Goal: Task Accomplishment & Management: Use online tool/utility

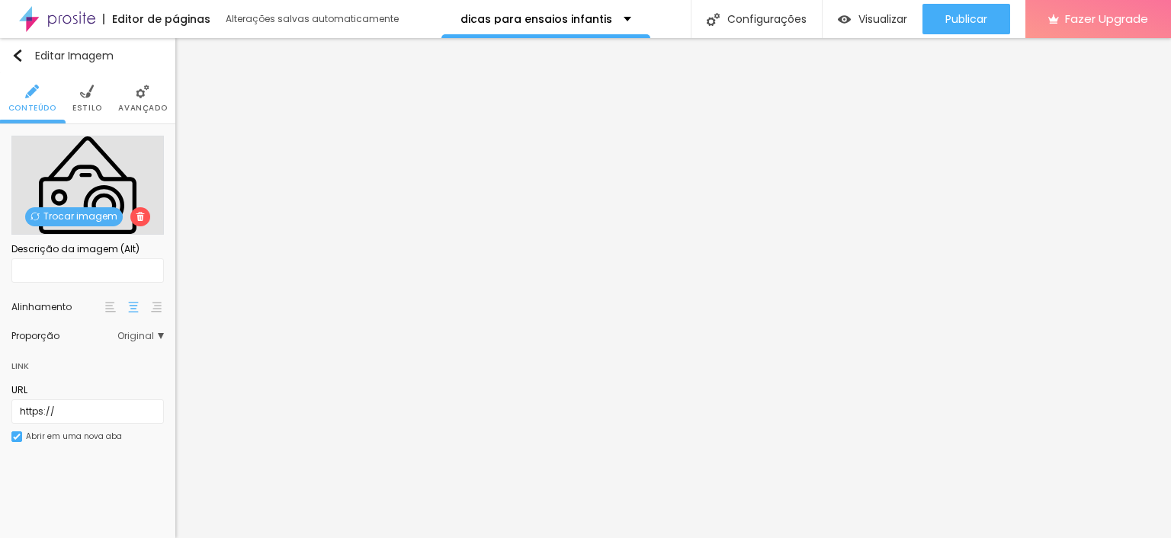
click at [93, 173] on div "Trocar imagem" at bounding box center [87, 185] width 152 height 99
click at [106, 214] on span "Trocar imagem" at bounding box center [74, 216] width 98 height 19
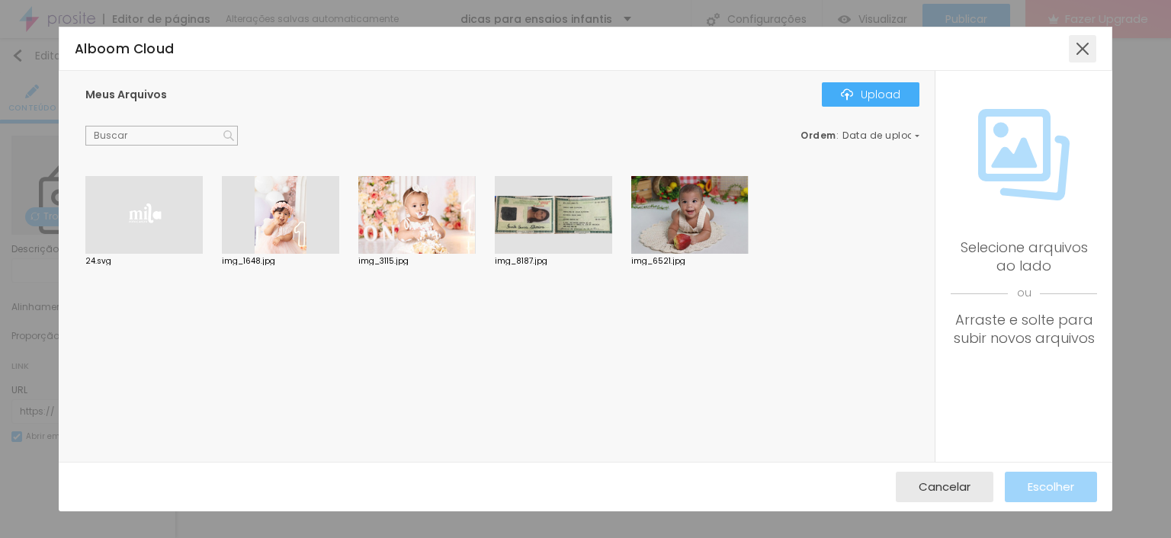
click at [1081, 50] on div at bounding box center [1082, 48] width 27 height 27
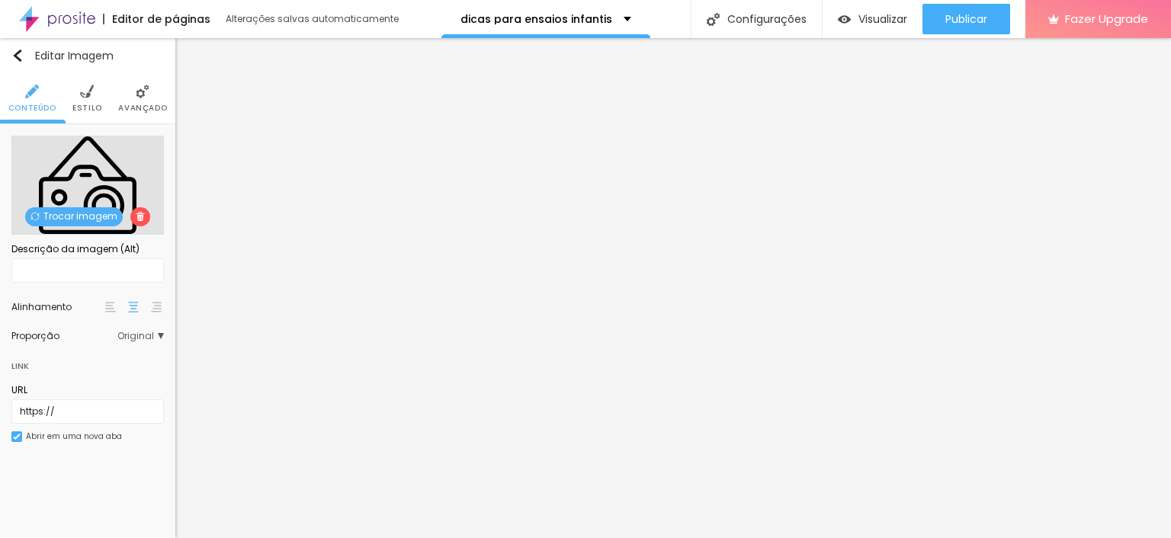
click at [131, 99] on li "Avançado" at bounding box center [142, 98] width 49 height 50
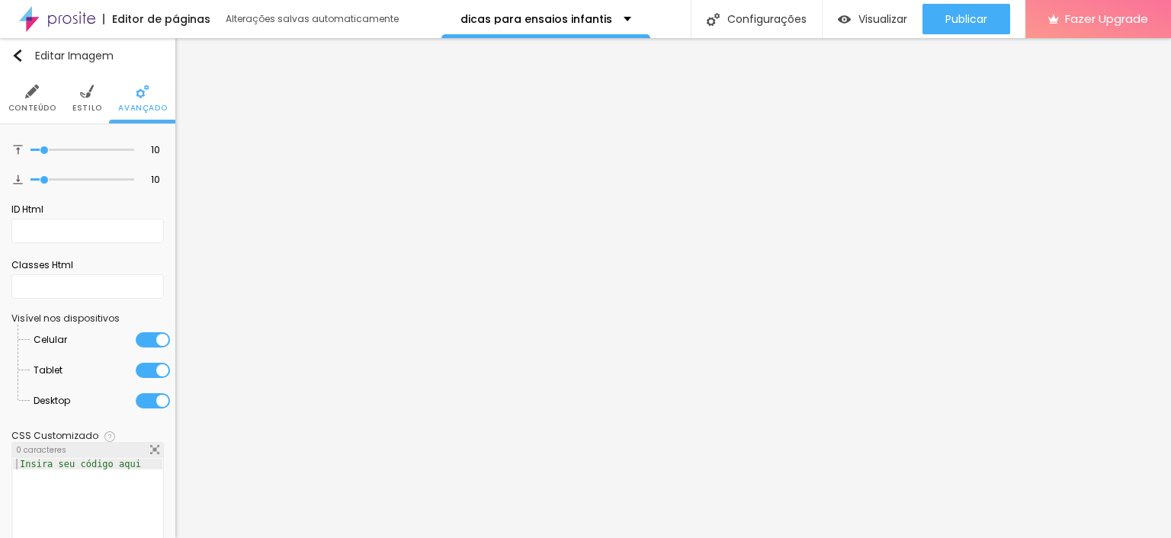
click at [30, 125] on div "10 Espaço de cima 10 Espaço de baixo ID Html Classes Html Visível nos dispositi…" at bounding box center [87, 349] width 175 height 450
click at [28, 95] on img at bounding box center [32, 92] width 14 height 14
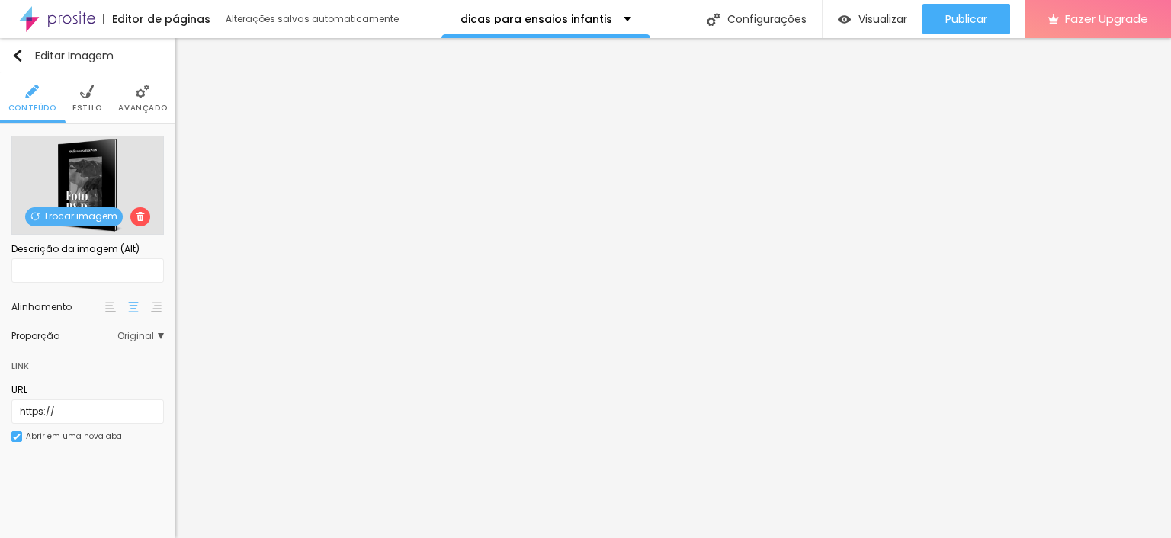
click at [60, 215] on span "Trocar imagem" at bounding box center [74, 216] width 98 height 19
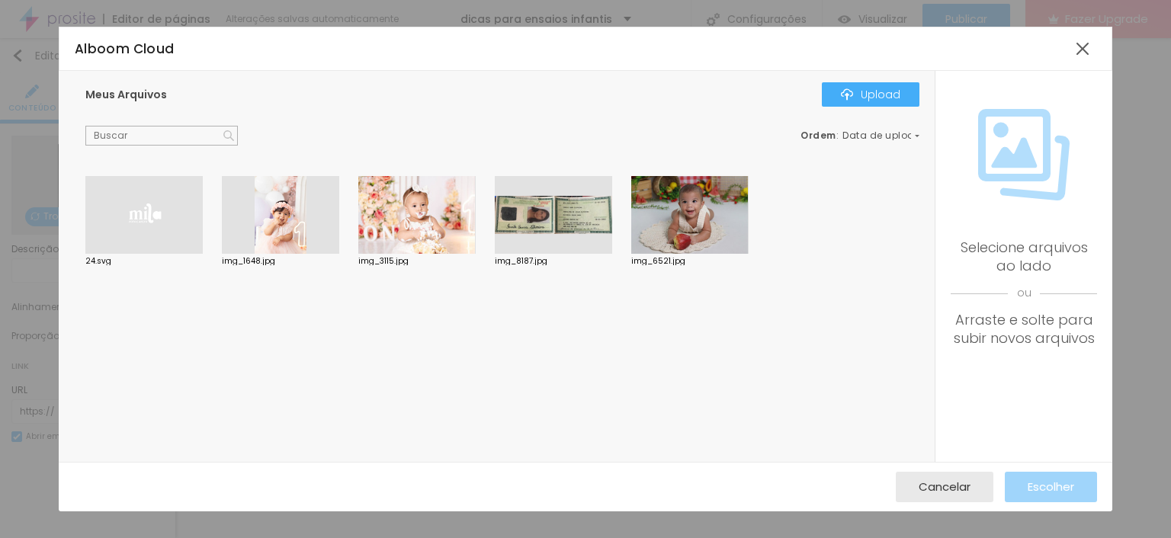
click at [285, 240] on div at bounding box center [280, 215] width 117 height 78
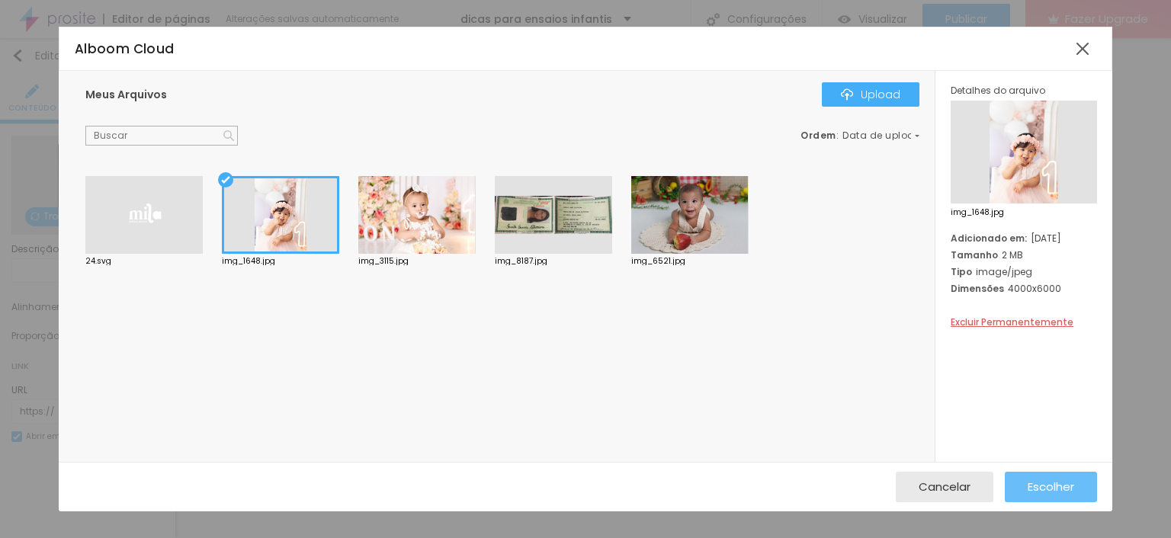
click at [1066, 482] on span "Escolher" at bounding box center [1050, 486] width 46 height 13
